Goal: Task Accomplishment & Management: Complete application form

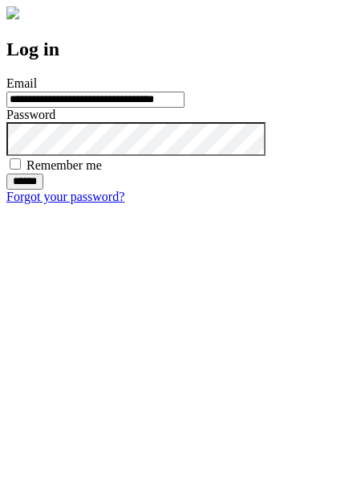
type input "**********"
click at [43, 190] on input "******" at bounding box center [24, 181] width 37 height 16
